Goal: Use online tool/utility

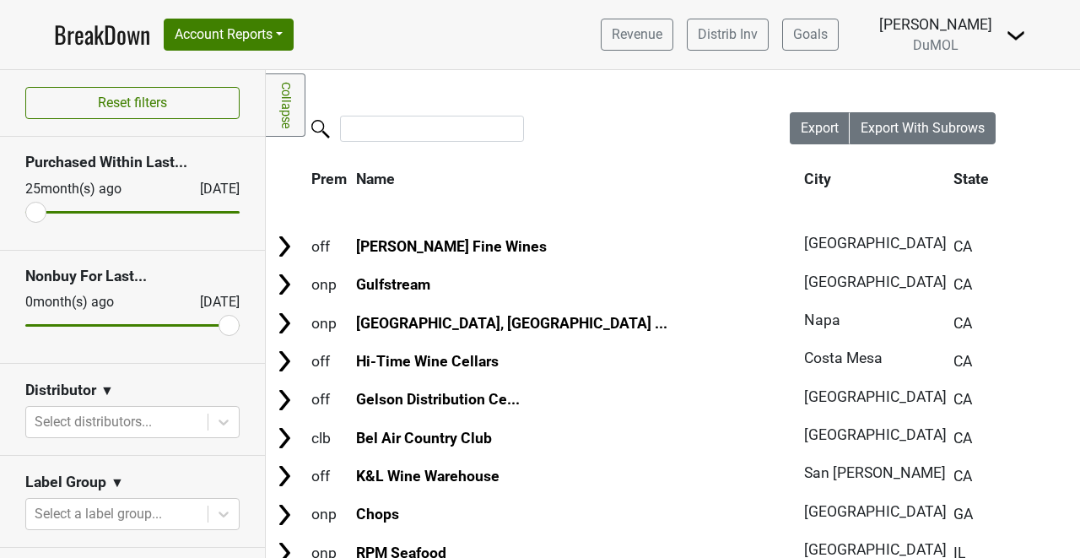
click at [113, 31] on link "BreakDown" at bounding box center [102, 34] width 96 height 35
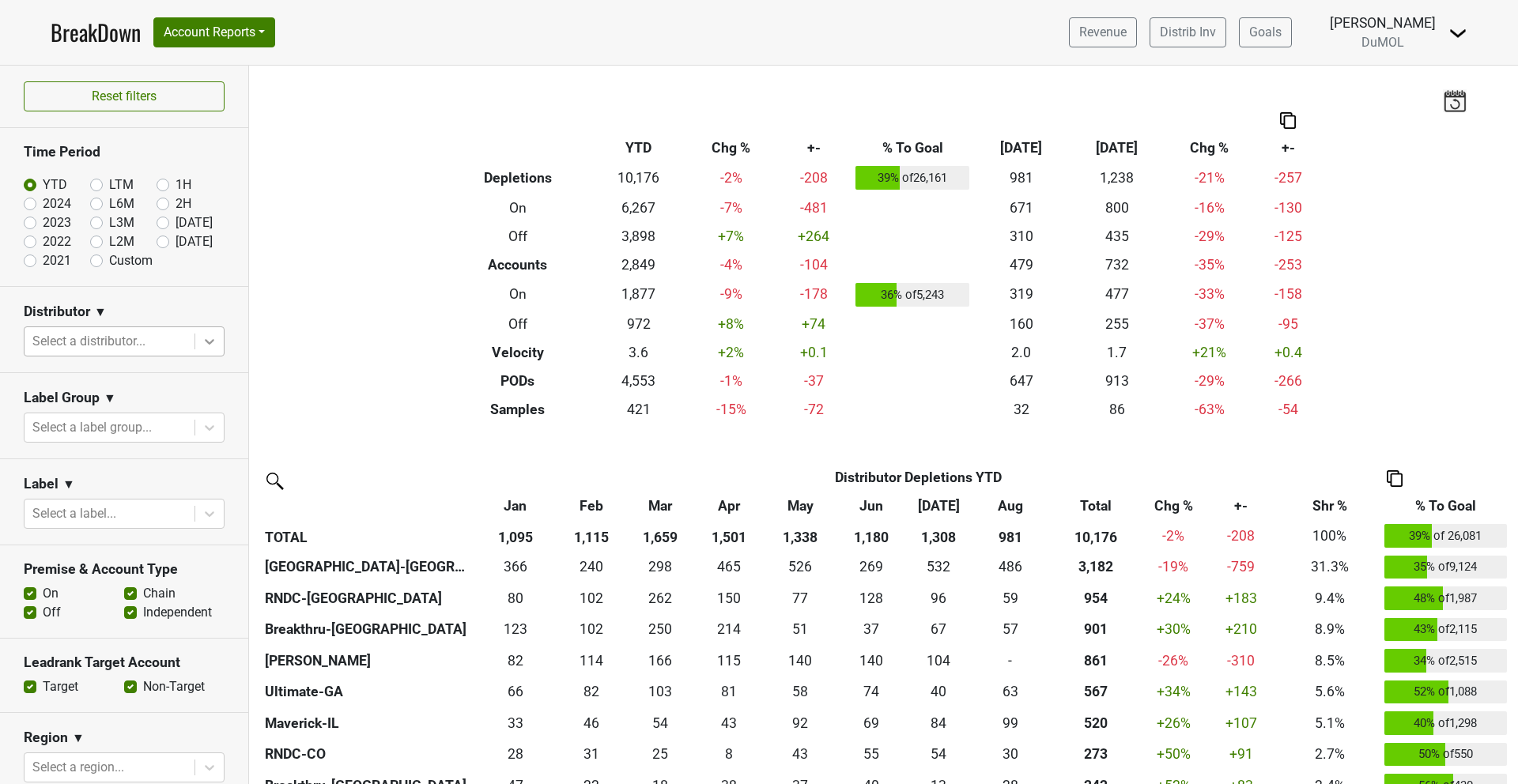
click at [210, 337] on icon at bounding box center [209, 341] width 16 height 16
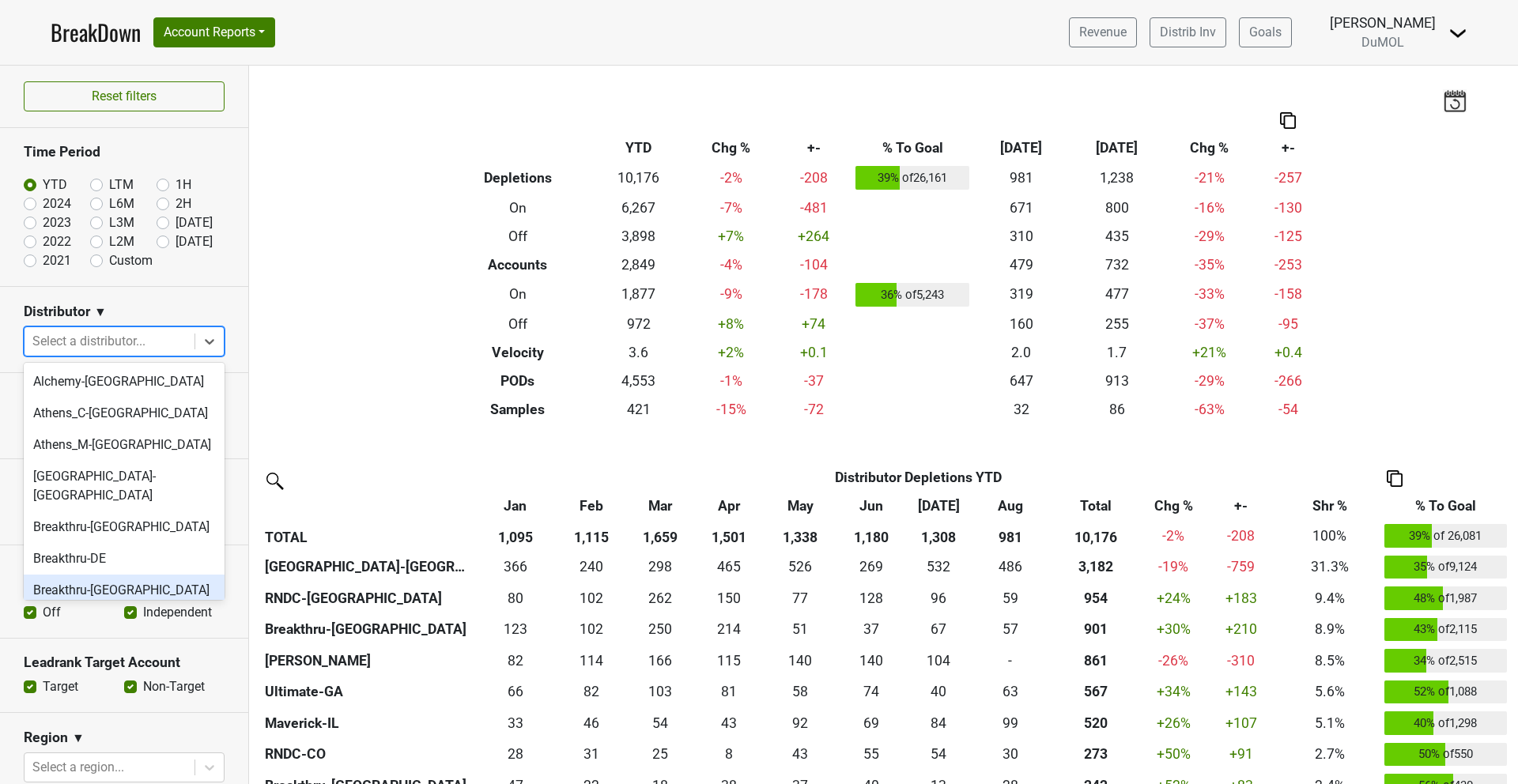
click at [98, 522] on div "Breakthru-[GEOGRAPHIC_DATA]" at bounding box center [124, 591] width 201 height 32
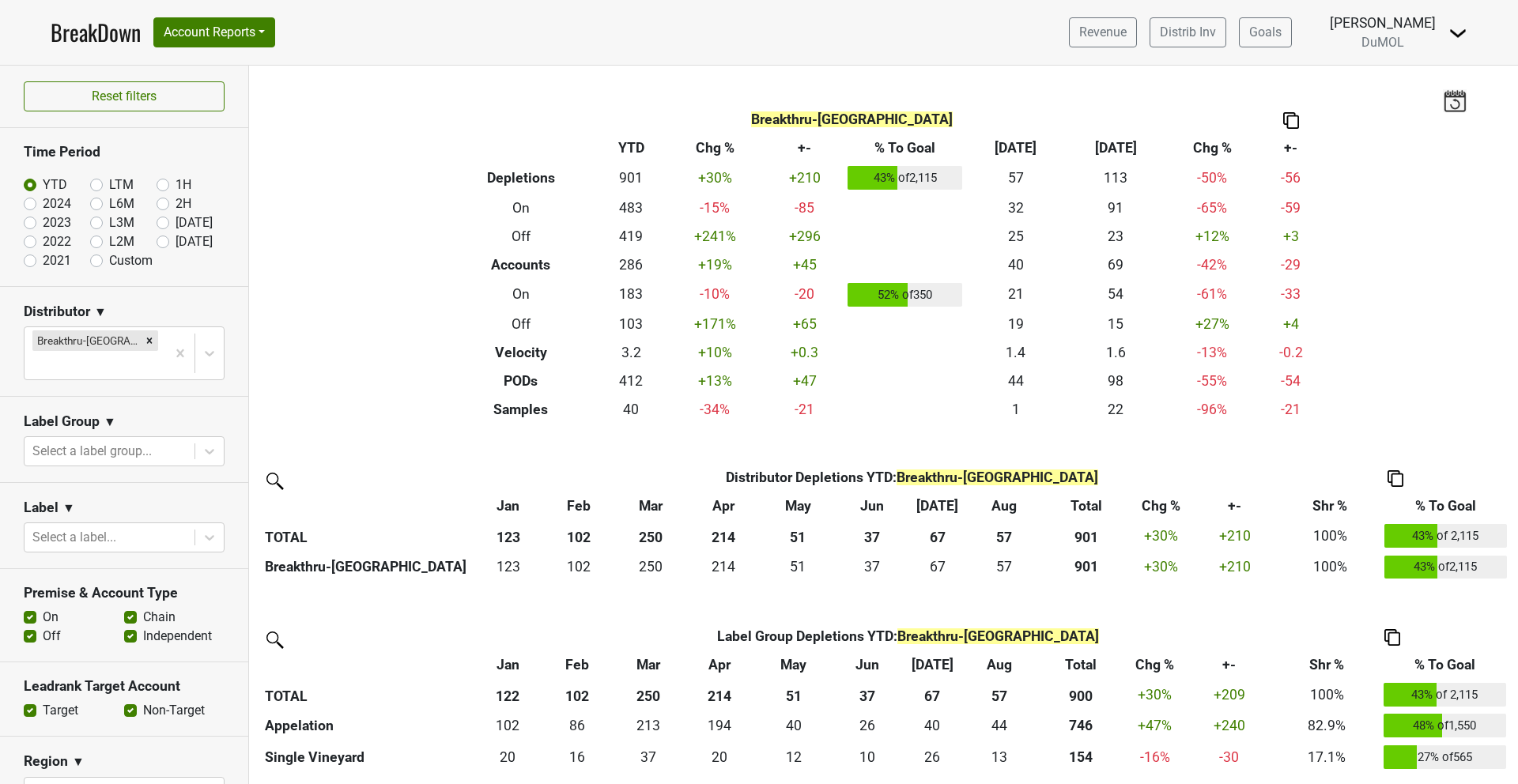
click at [1011, 125] on img at bounding box center [1291, 121] width 16 height 17
click at [1011, 73] on div "Copy as Image" at bounding box center [1290, 69] width 79 height 22
